Goal: Transaction & Acquisition: Book appointment/travel/reservation

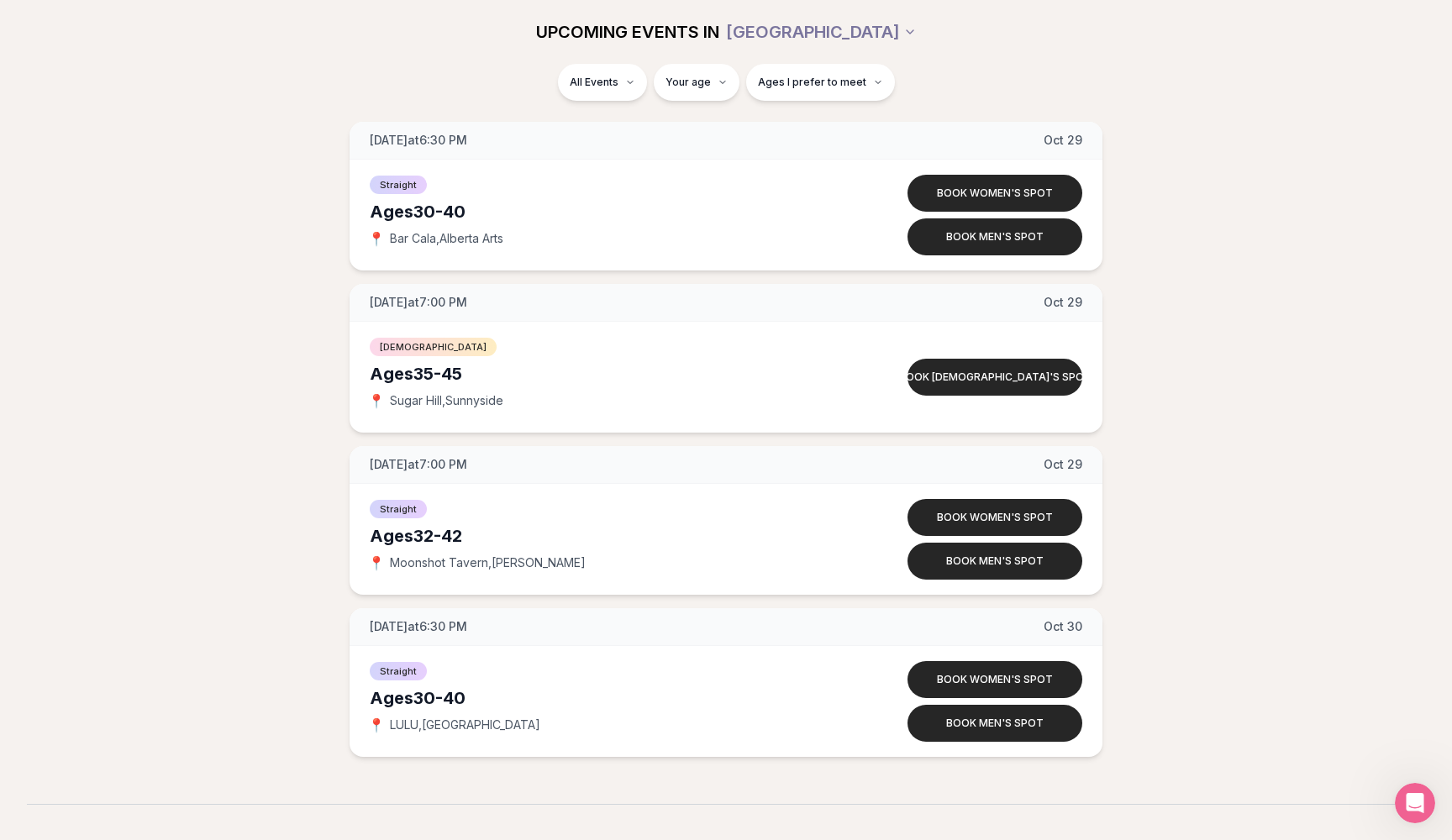
scroll to position [9695, 0]
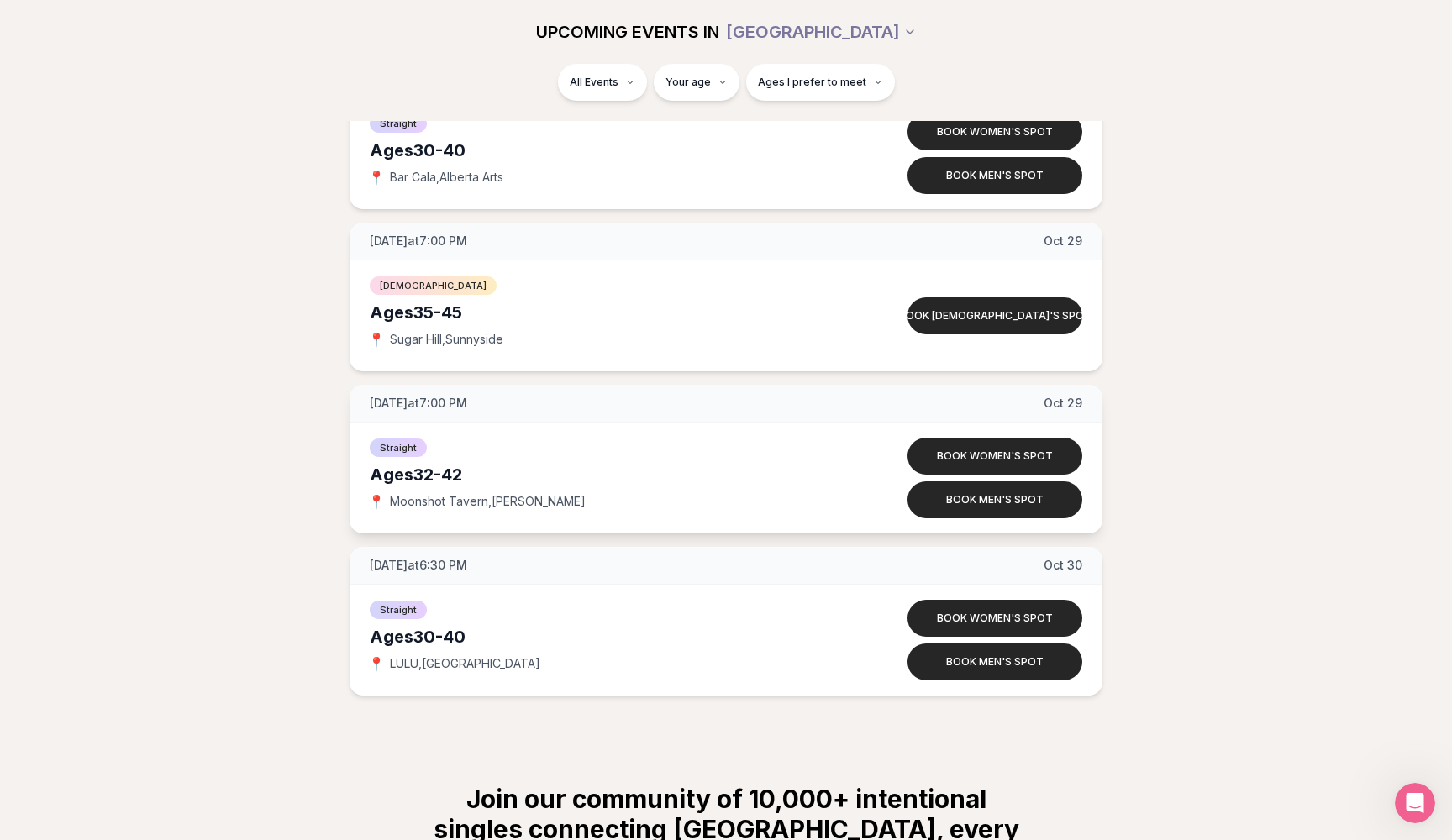
click at [375, 498] on span "📍" at bounding box center [376, 502] width 14 height 14
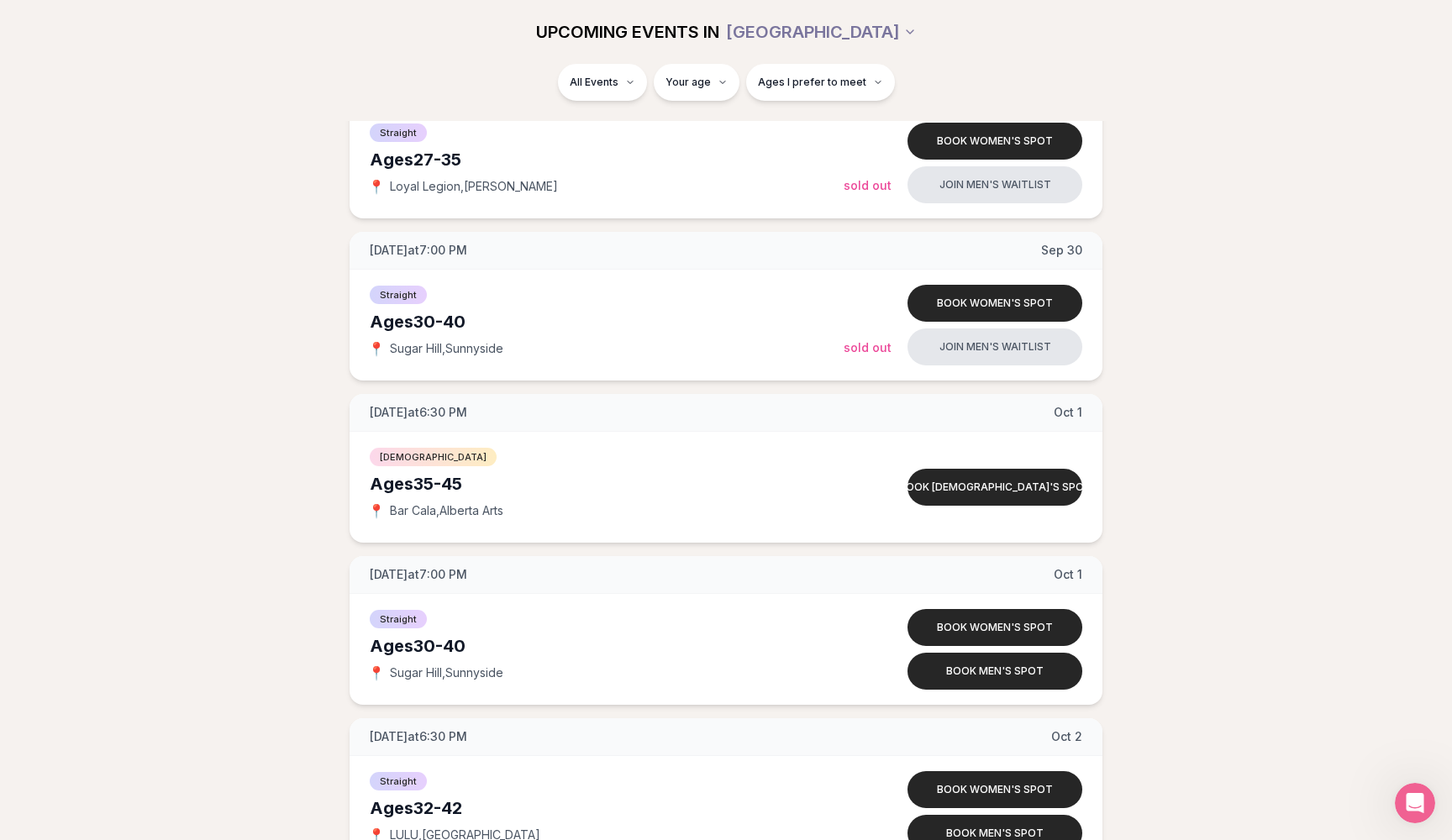
scroll to position [4612, 0]
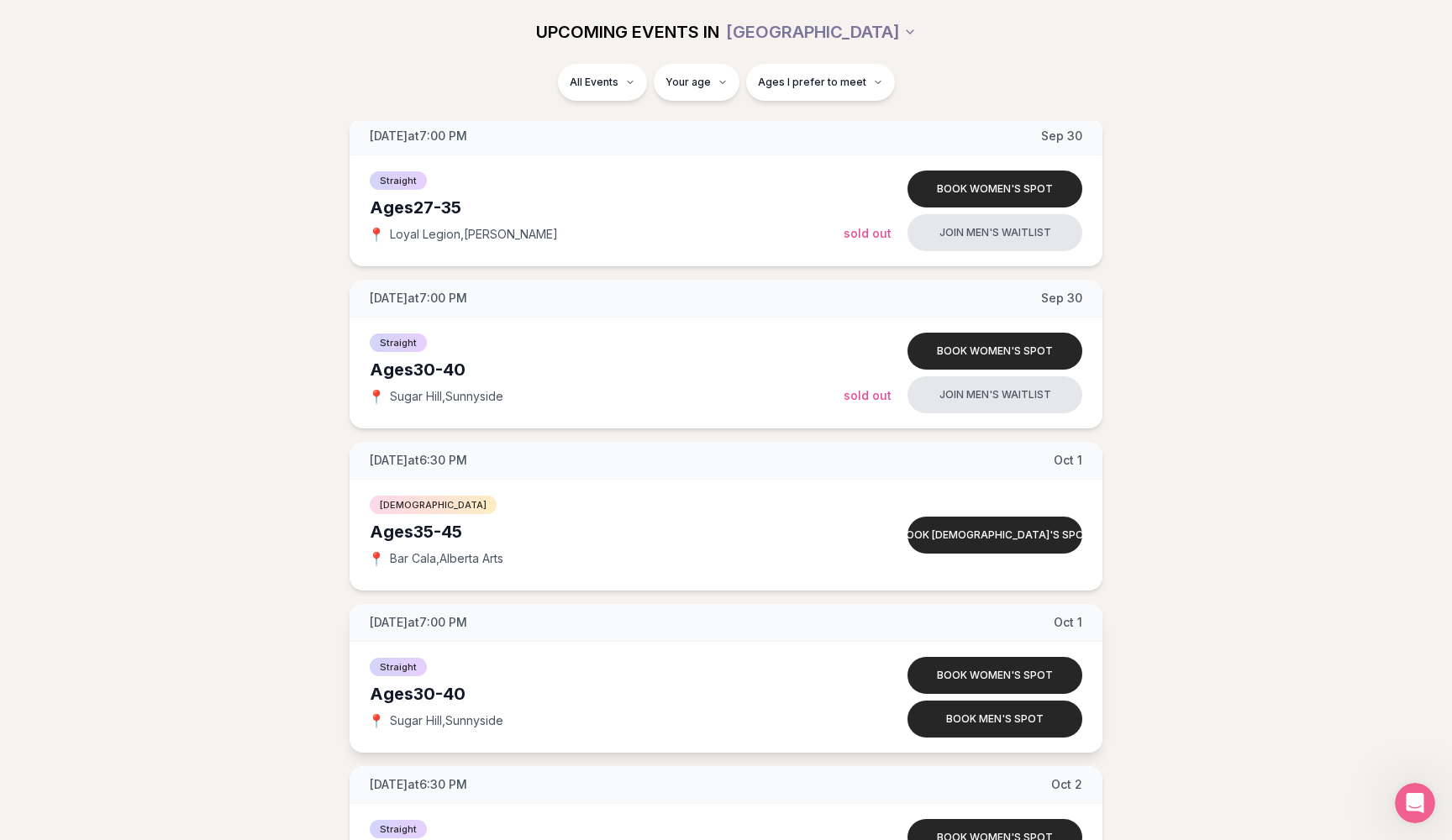
click at [446, 722] on span "Sugar Hill , [GEOGRAPHIC_DATA]" at bounding box center [446, 720] width 114 height 16
click at [952, 710] on button "Book men's spot" at bounding box center [995, 719] width 175 height 37
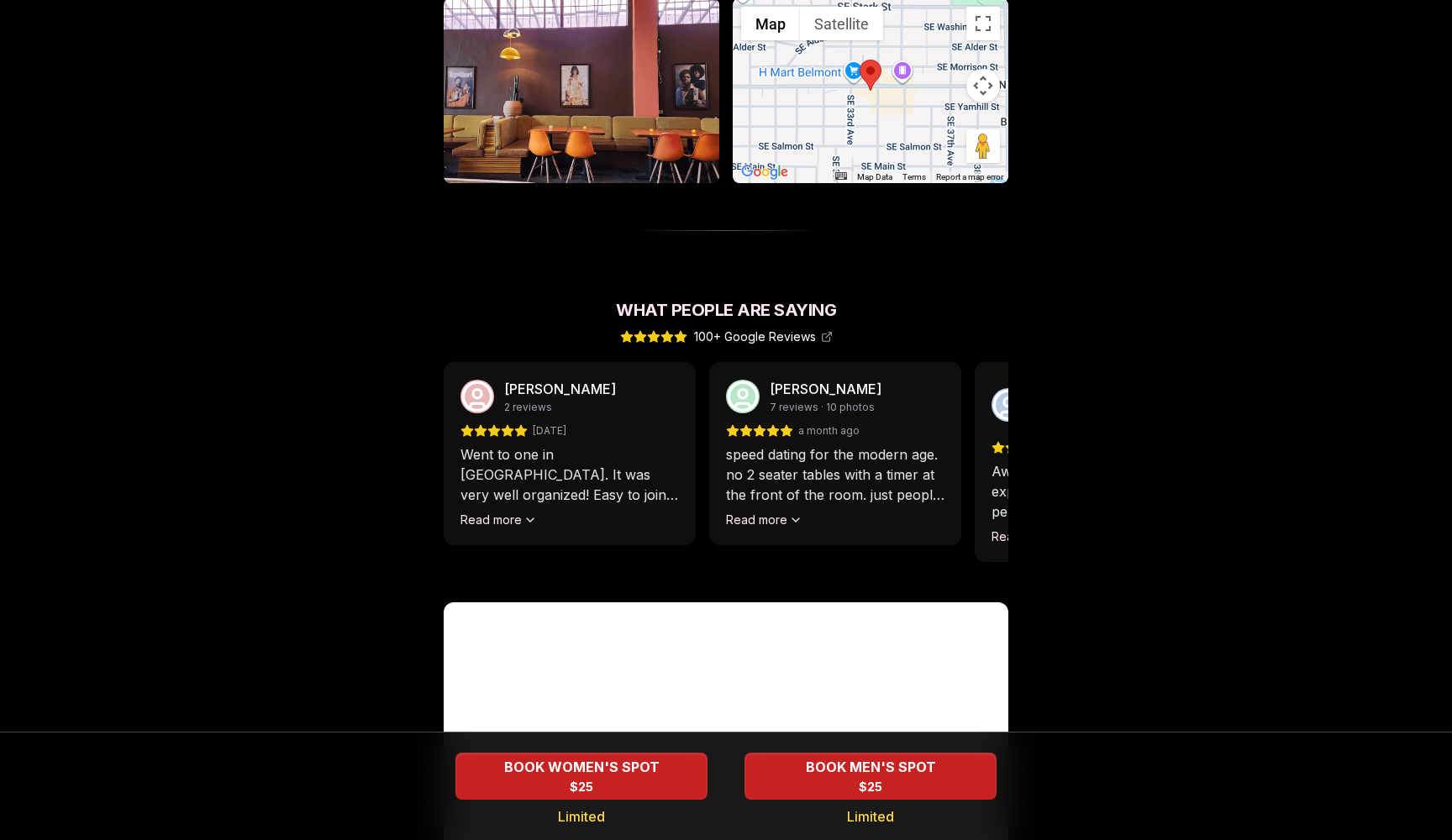
scroll to position [788, 0]
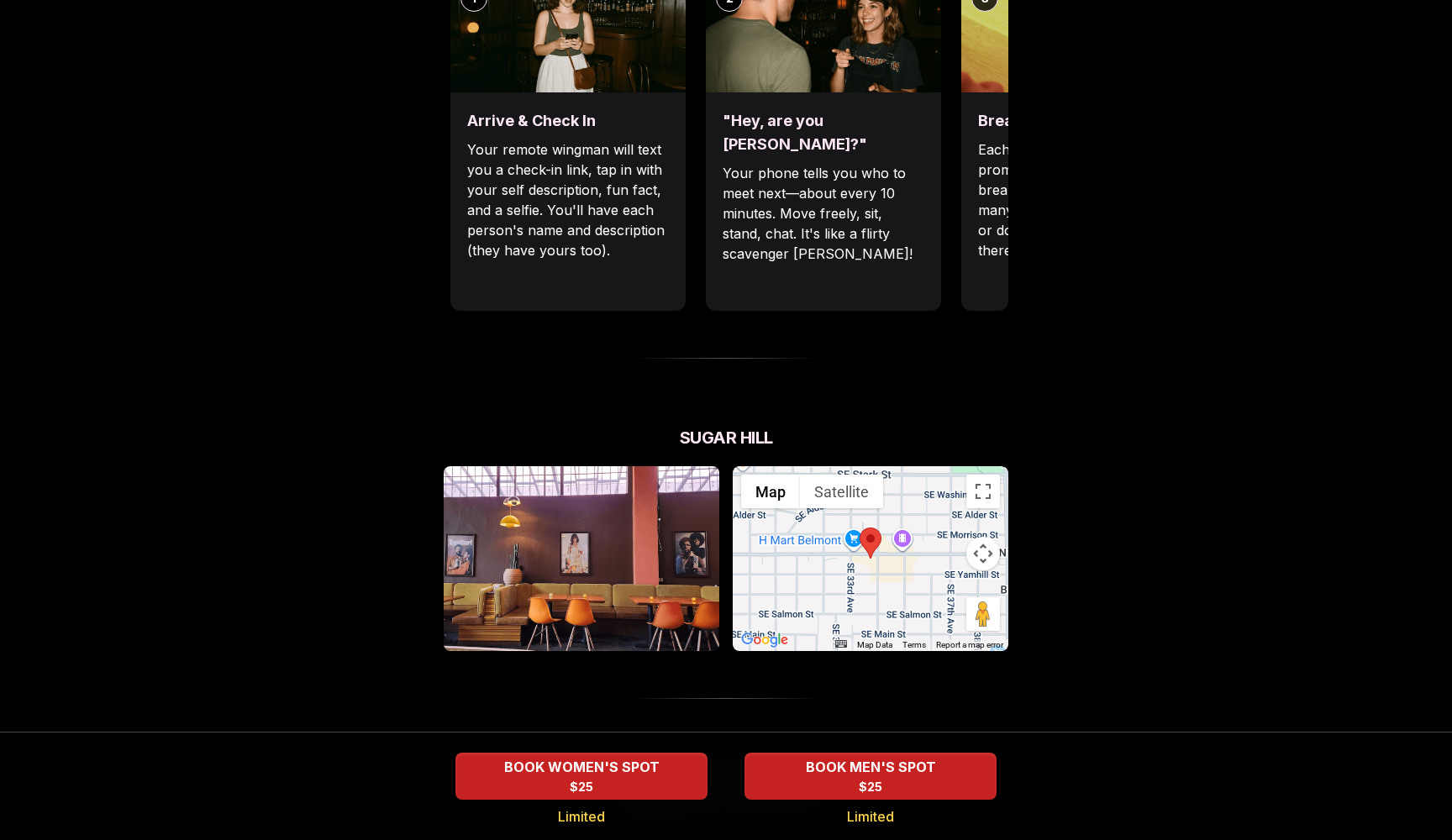
click at [931, 520] on div at bounding box center [870, 558] width 276 height 185
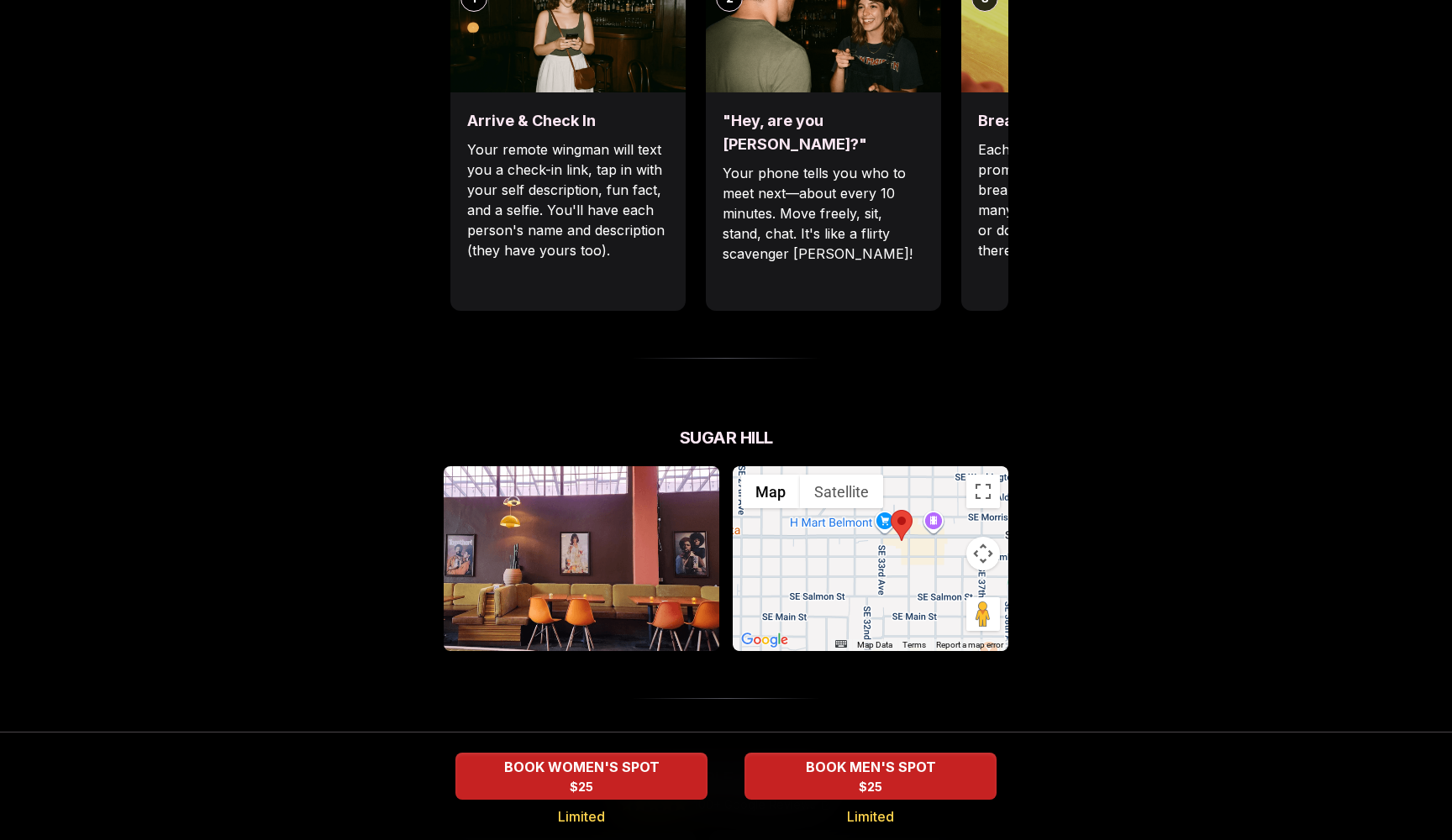
drag, startPoint x: 912, startPoint y: 551, endPoint x: 944, endPoint y: 532, distance: 37.2
click at [944, 532] on div at bounding box center [870, 558] width 276 height 185
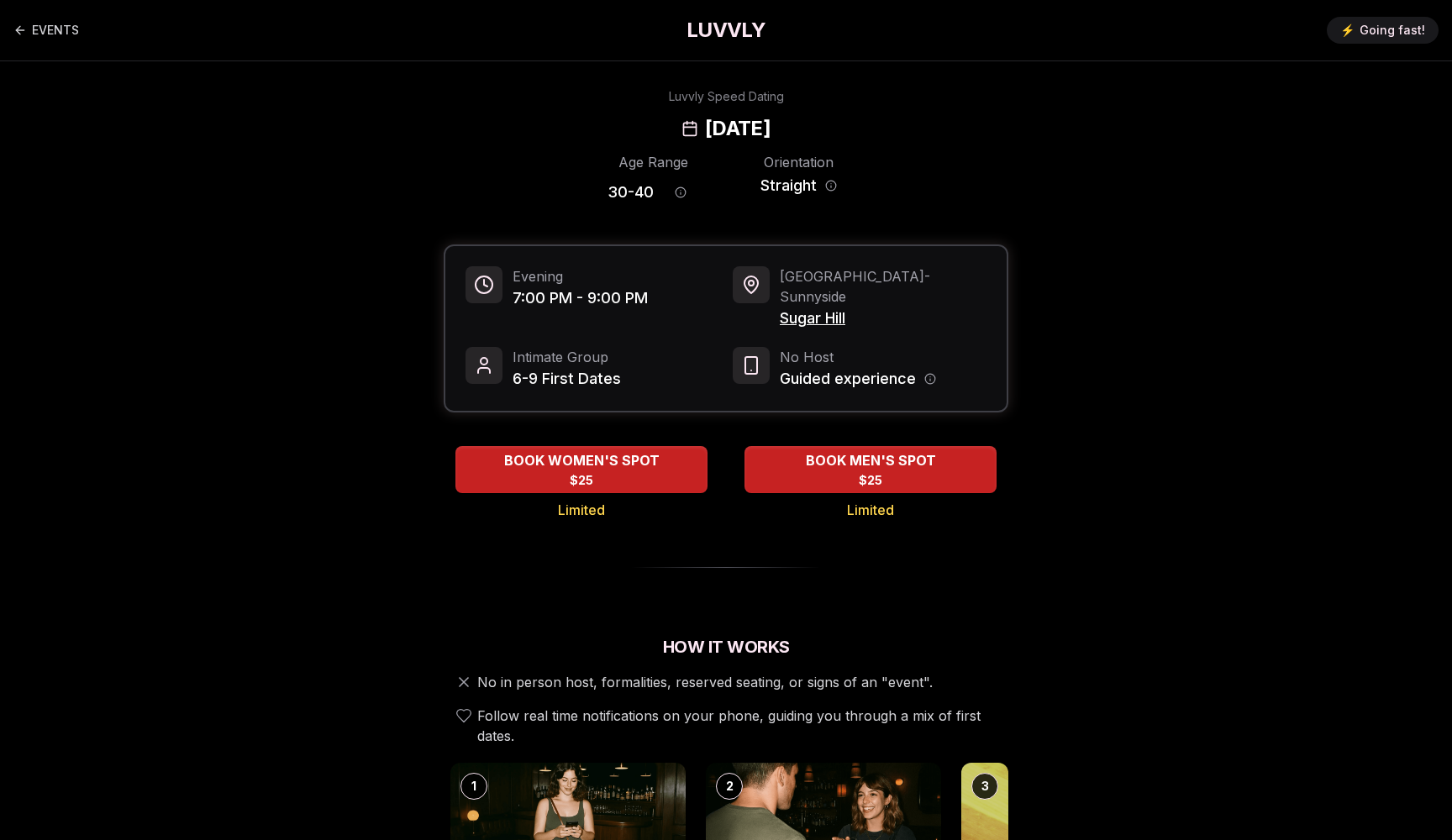
scroll to position [0, 0]
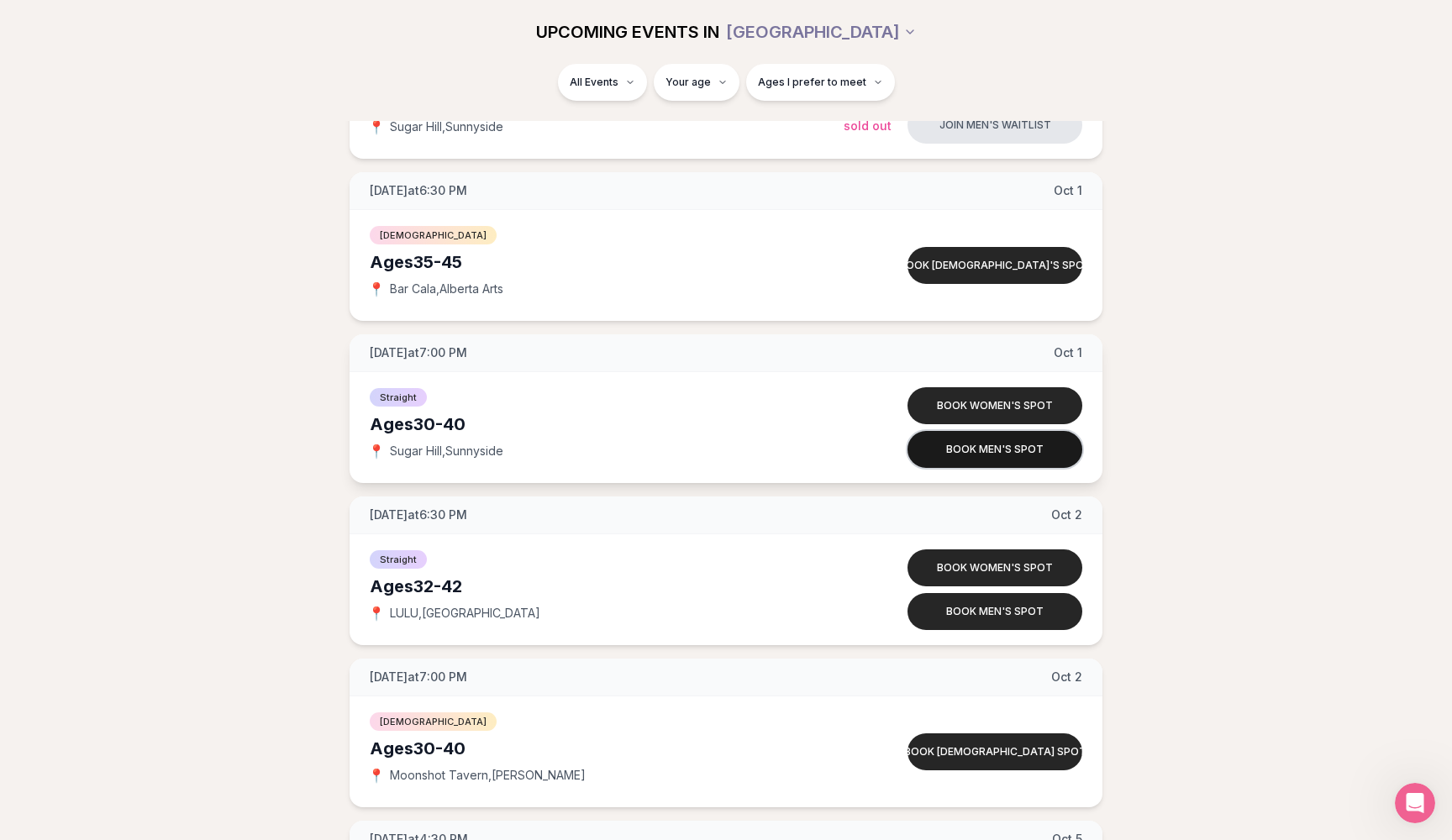
scroll to position [4889, 0]
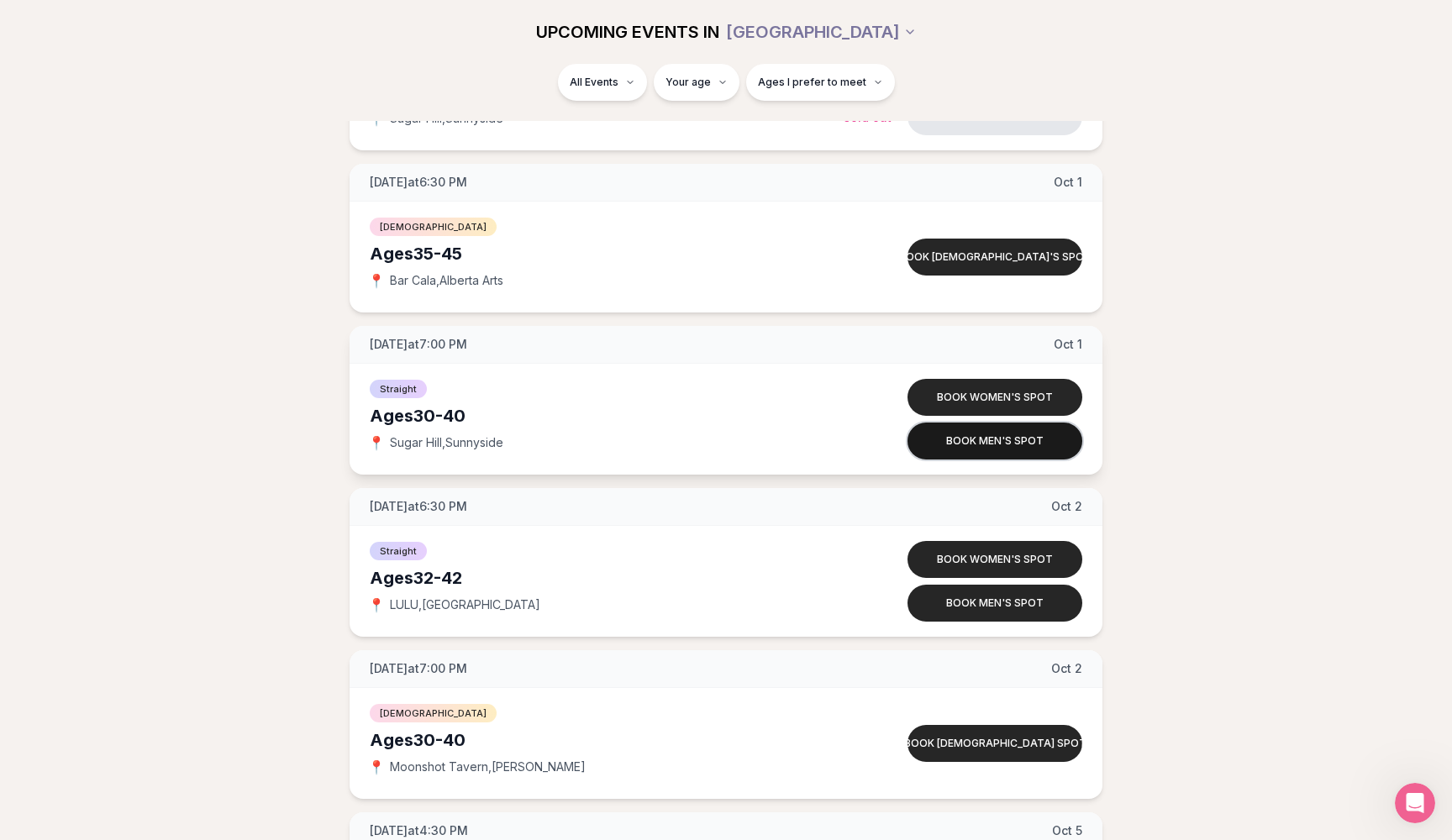
click at [960, 443] on button "Book men's spot" at bounding box center [995, 440] width 175 height 37
